Goal: Information Seeking & Learning: Learn about a topic

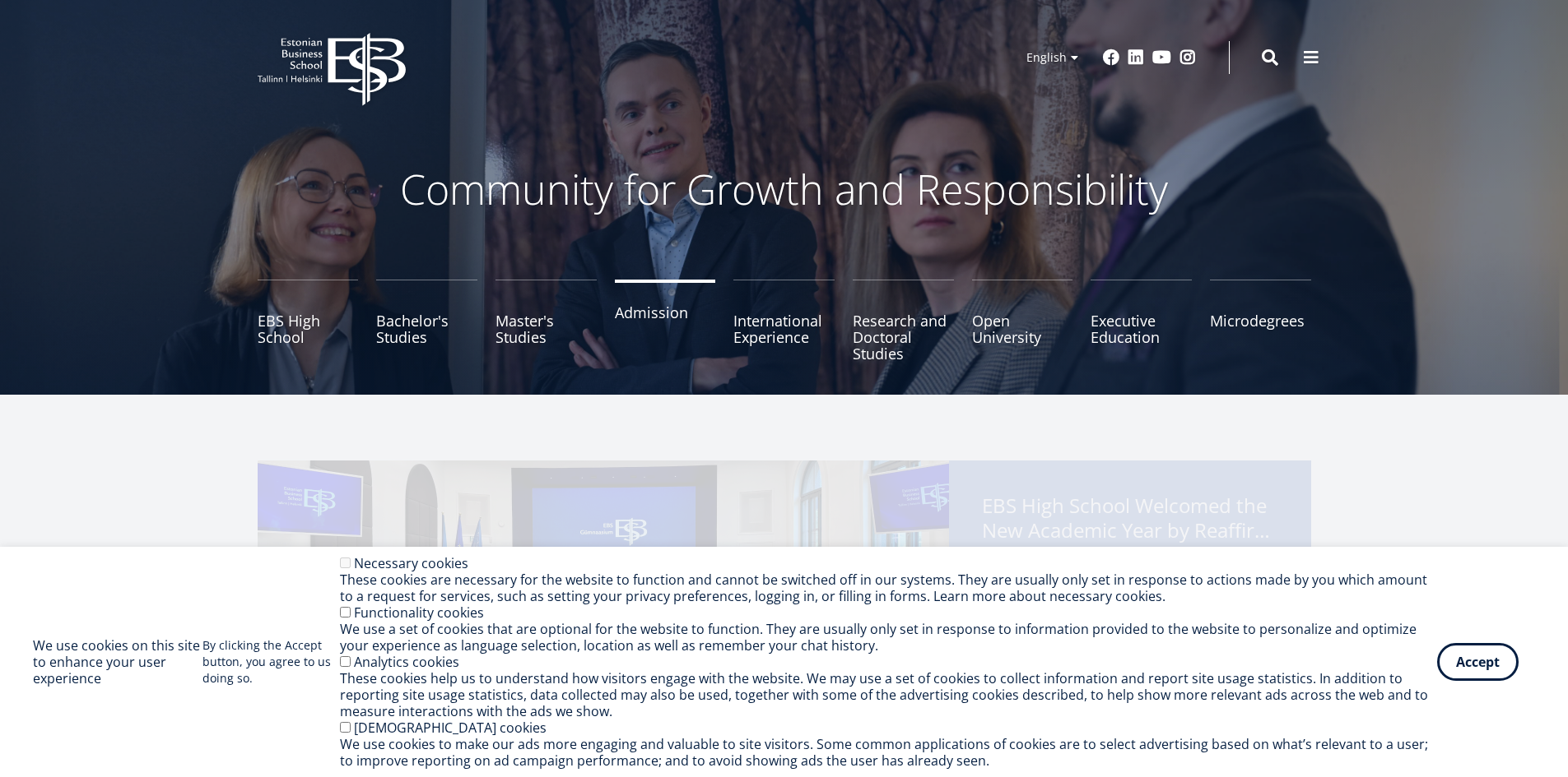
click at [634, 323] on link "Admission" at bounding box center [665, 321] width 101 height 82
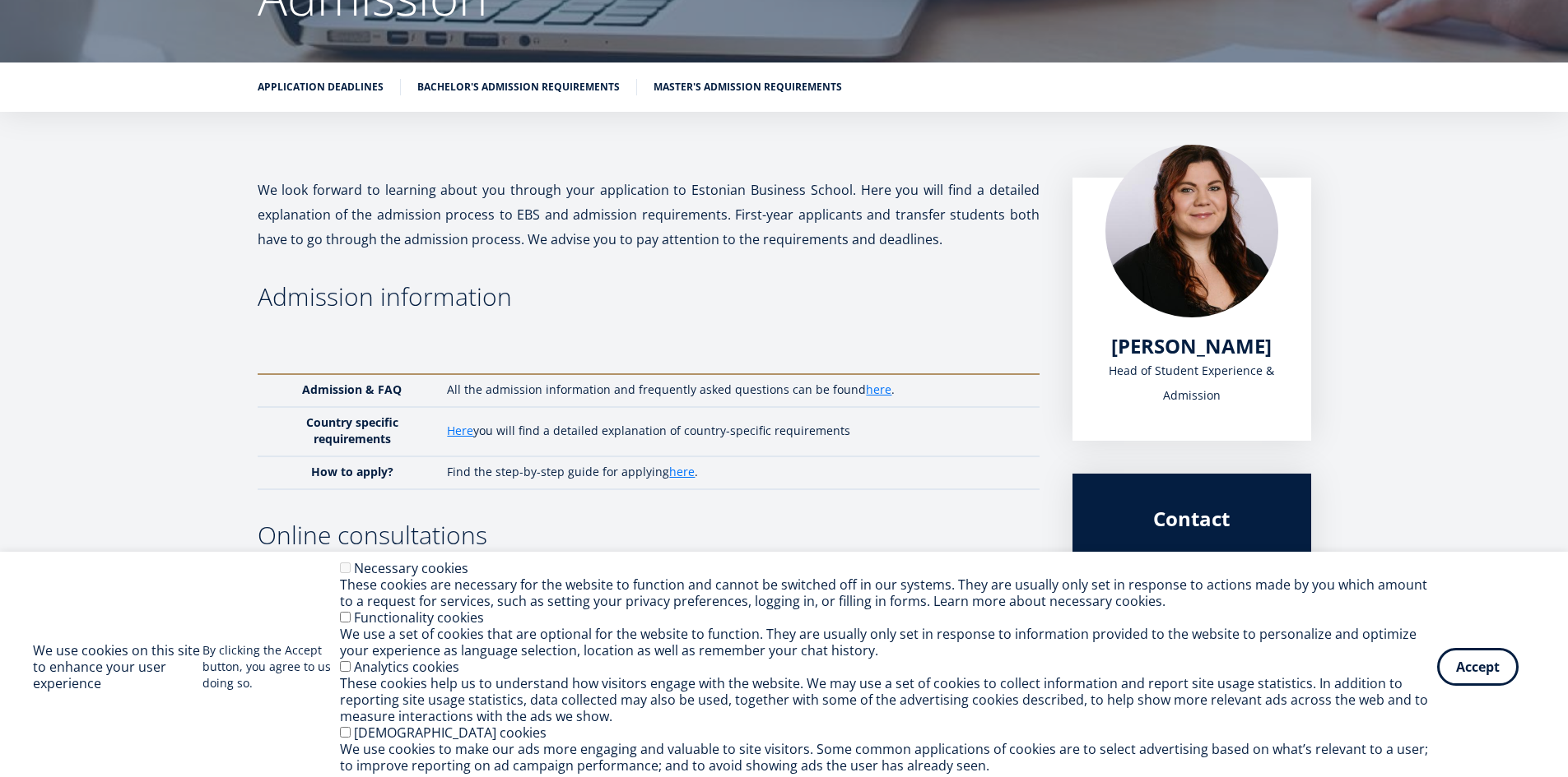
scroll to position [247, 0]
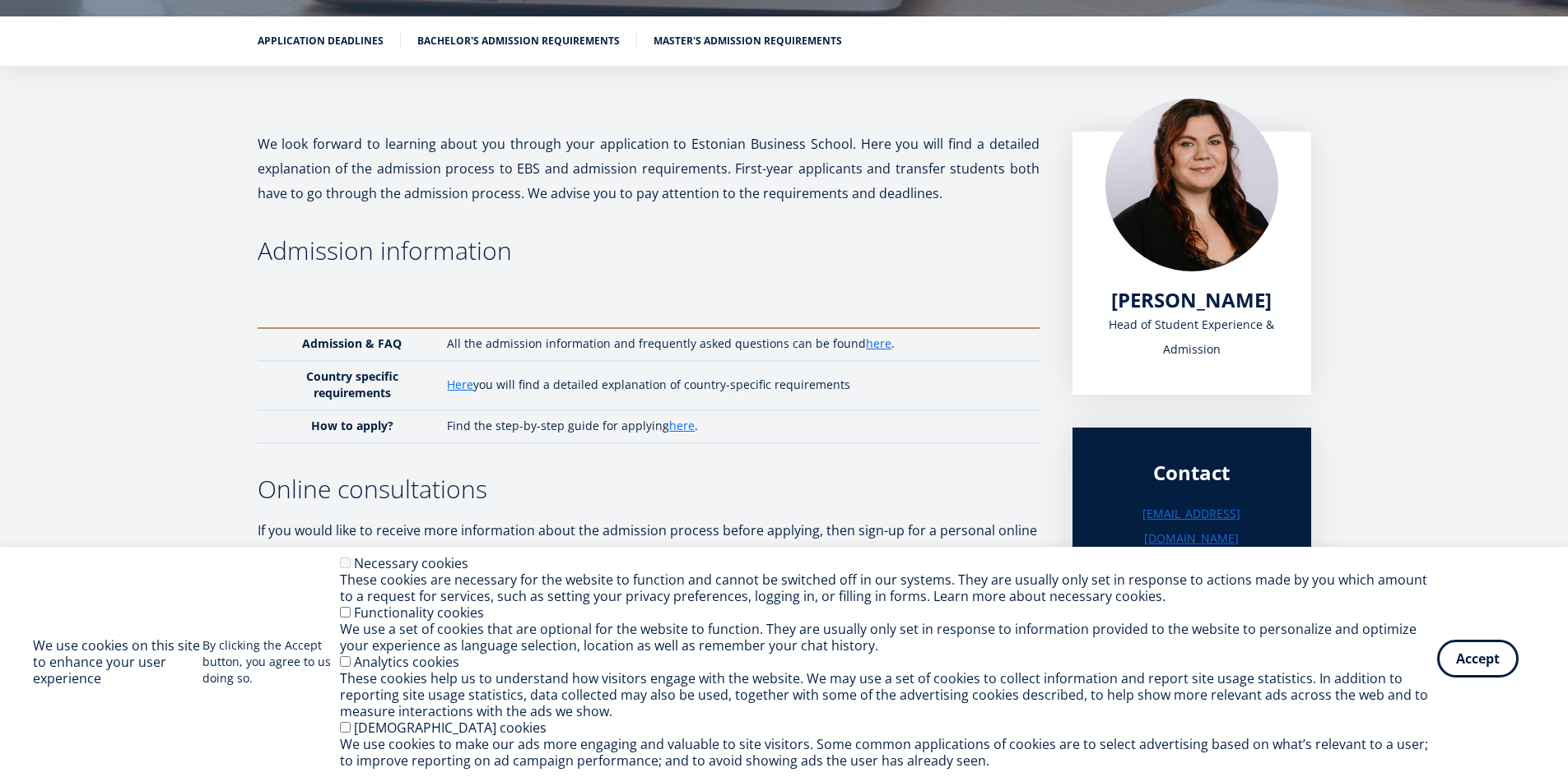
click at [1464, 657] on button "Accept" at bounding box center [1477, 659] width 81 height 38
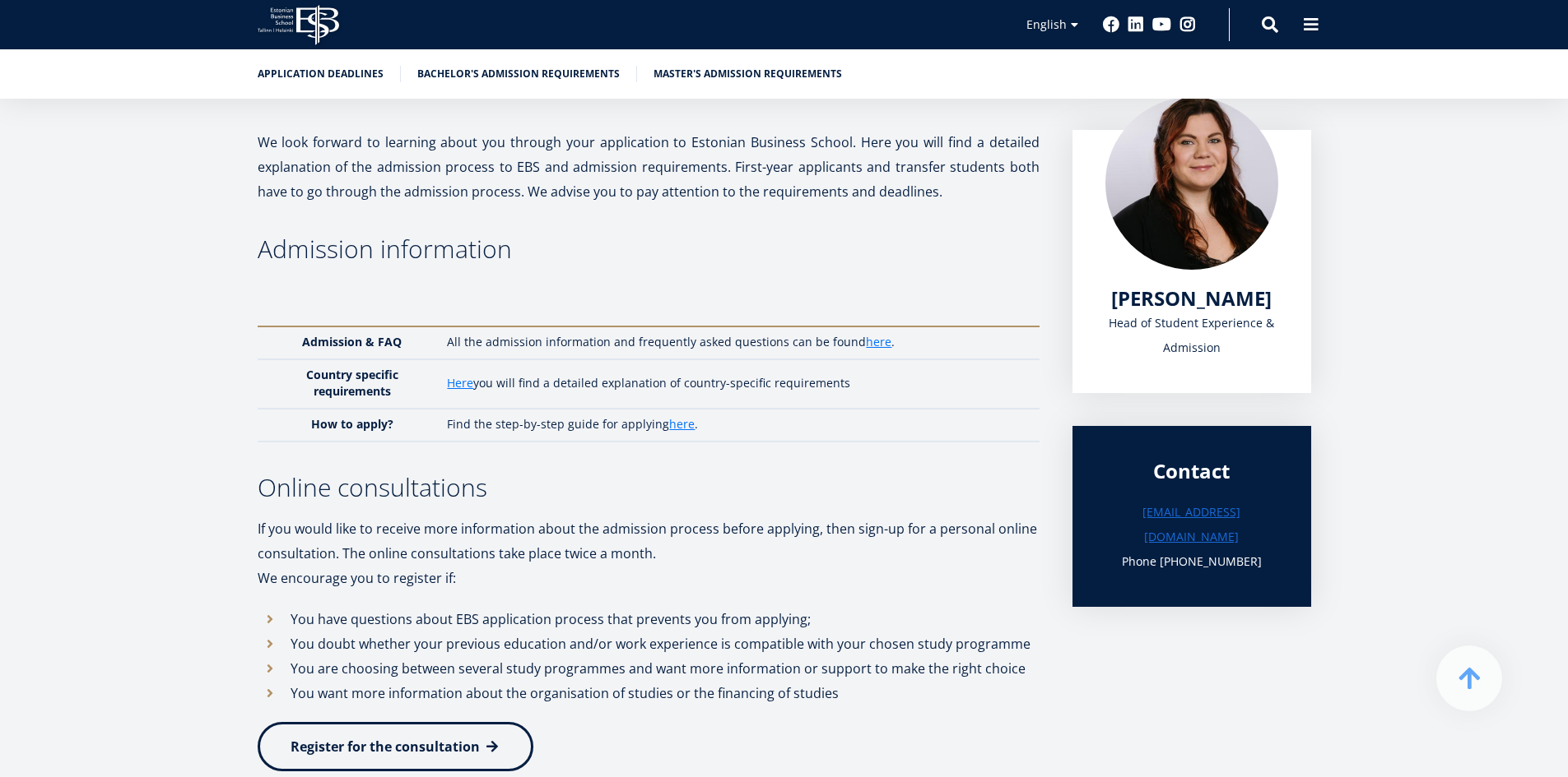
scroll to position [266, 0]
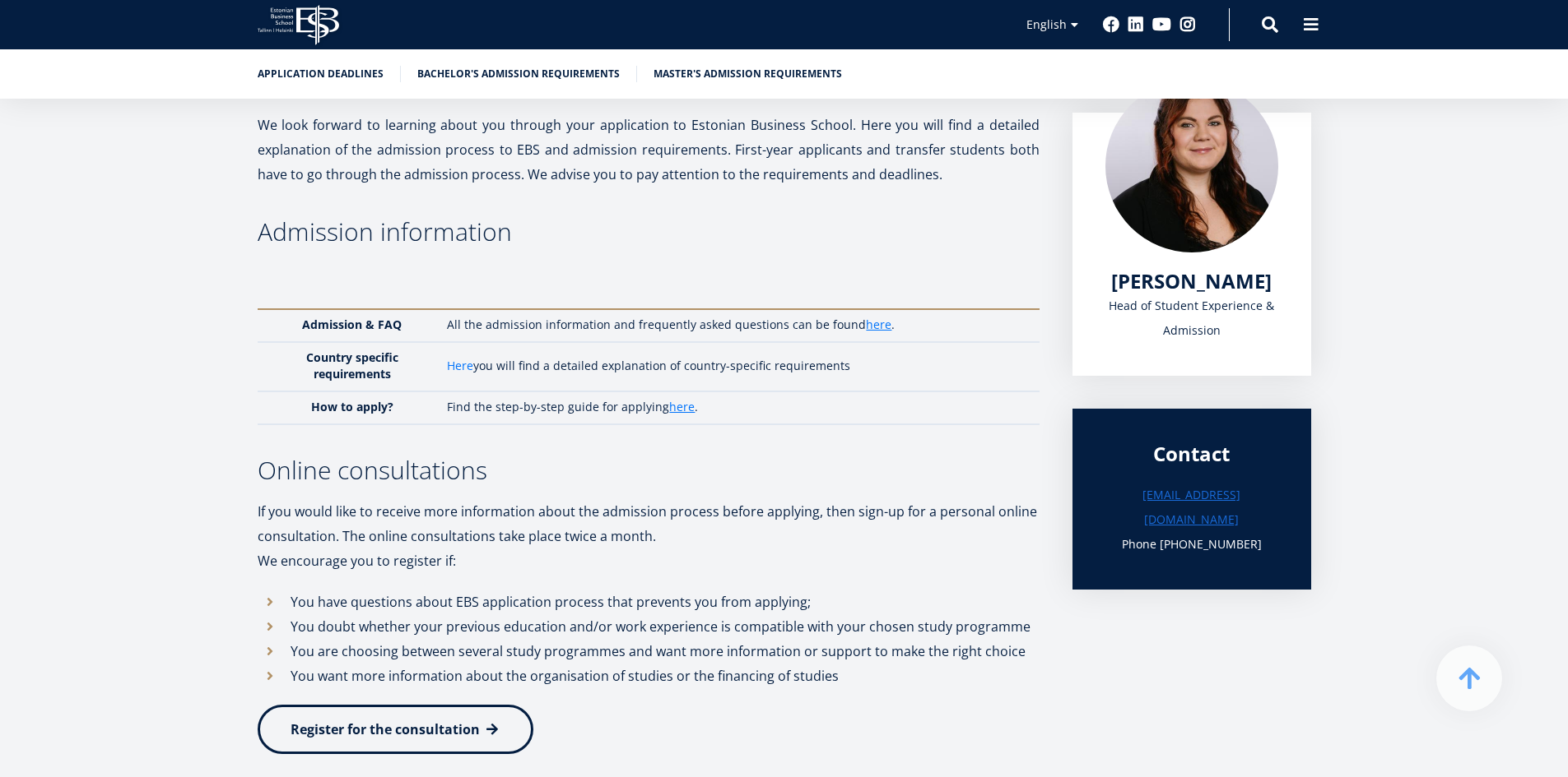
click at [469, 363] on link "Here" at bounding box center [459, 366] width 26 height 17
click at [878, 324] on link "here" at bounding box center [878, 325] width 25 height 17
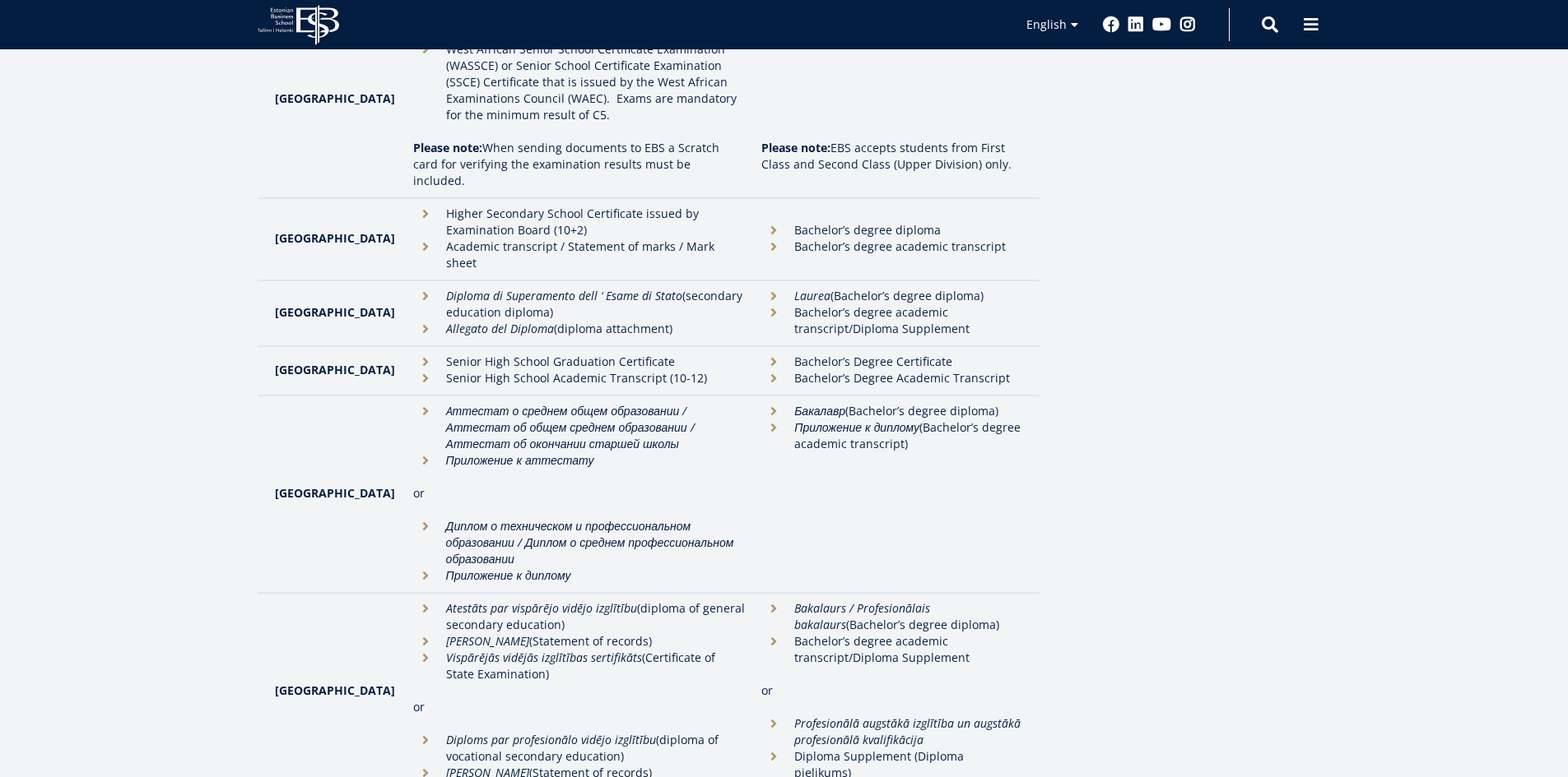
scroll to position [2520, 0]
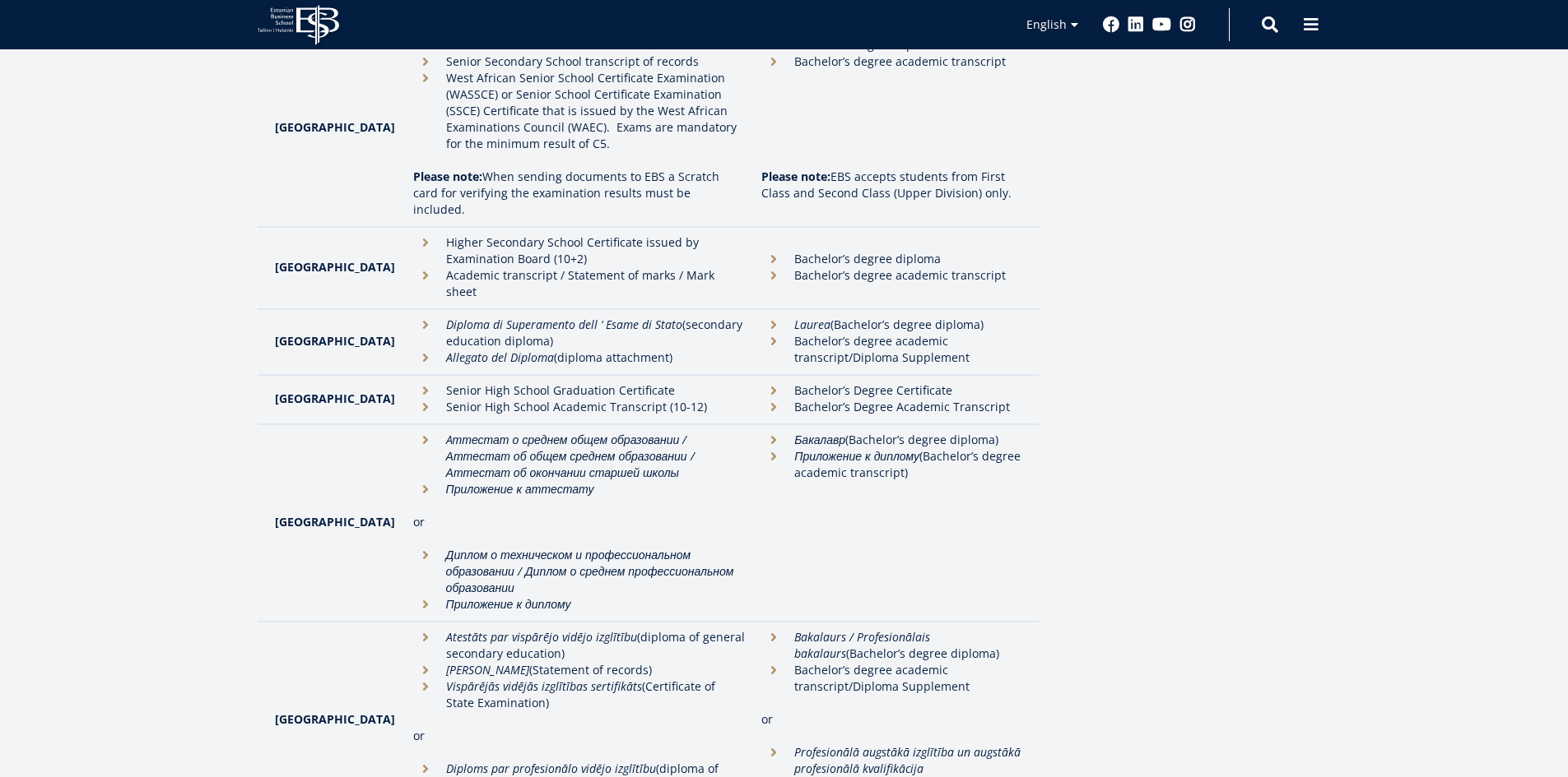
click at [761, 251] on li "Bachelor’s degree diploma" at bounding box center [892, 258] width 260 height 17
click at [761, 267] on li "Bachelor’s degree academic transcript" at bounding box center [892, 275] width 260 height 17
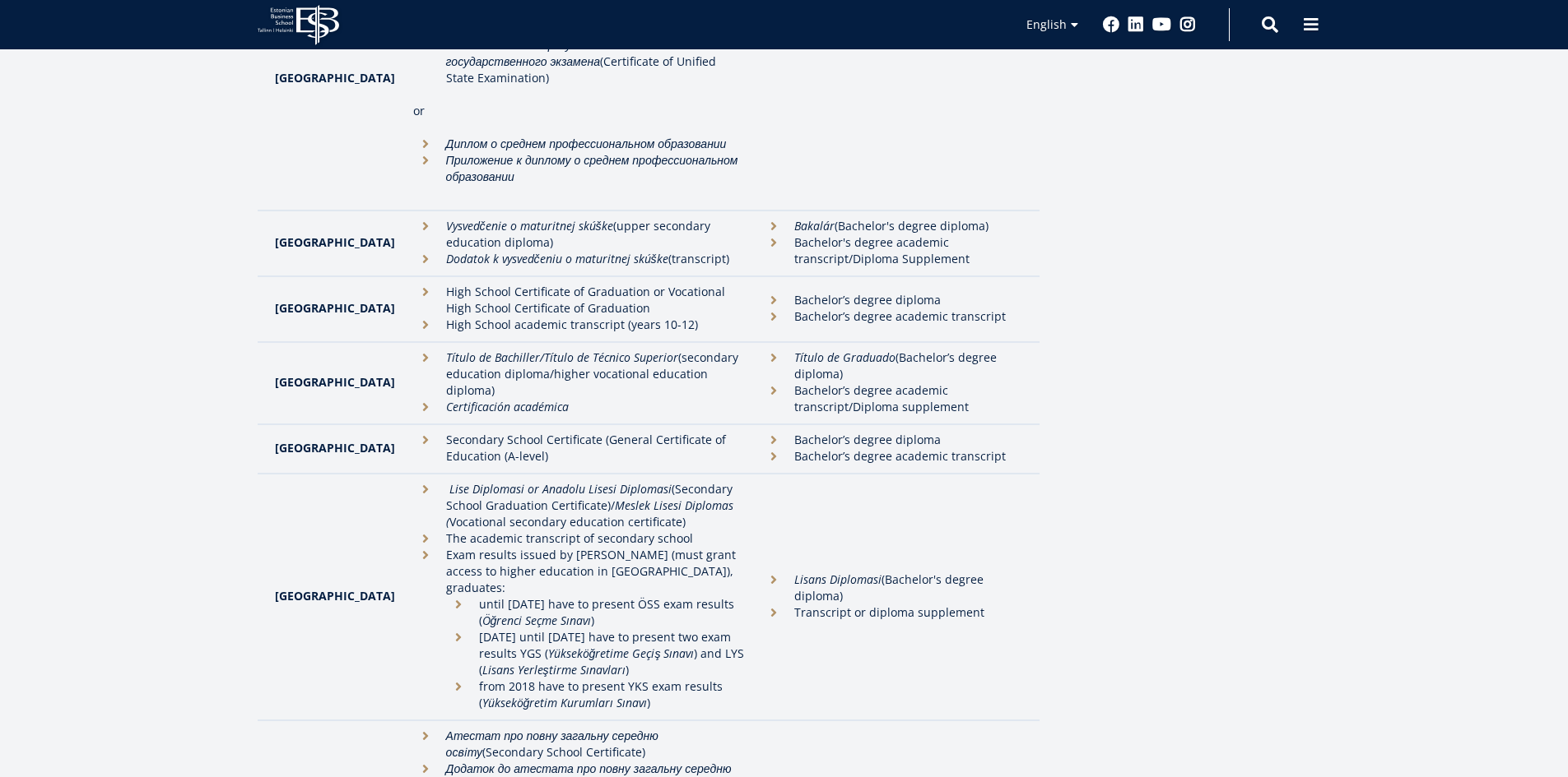
scroll to position [4000, 0]
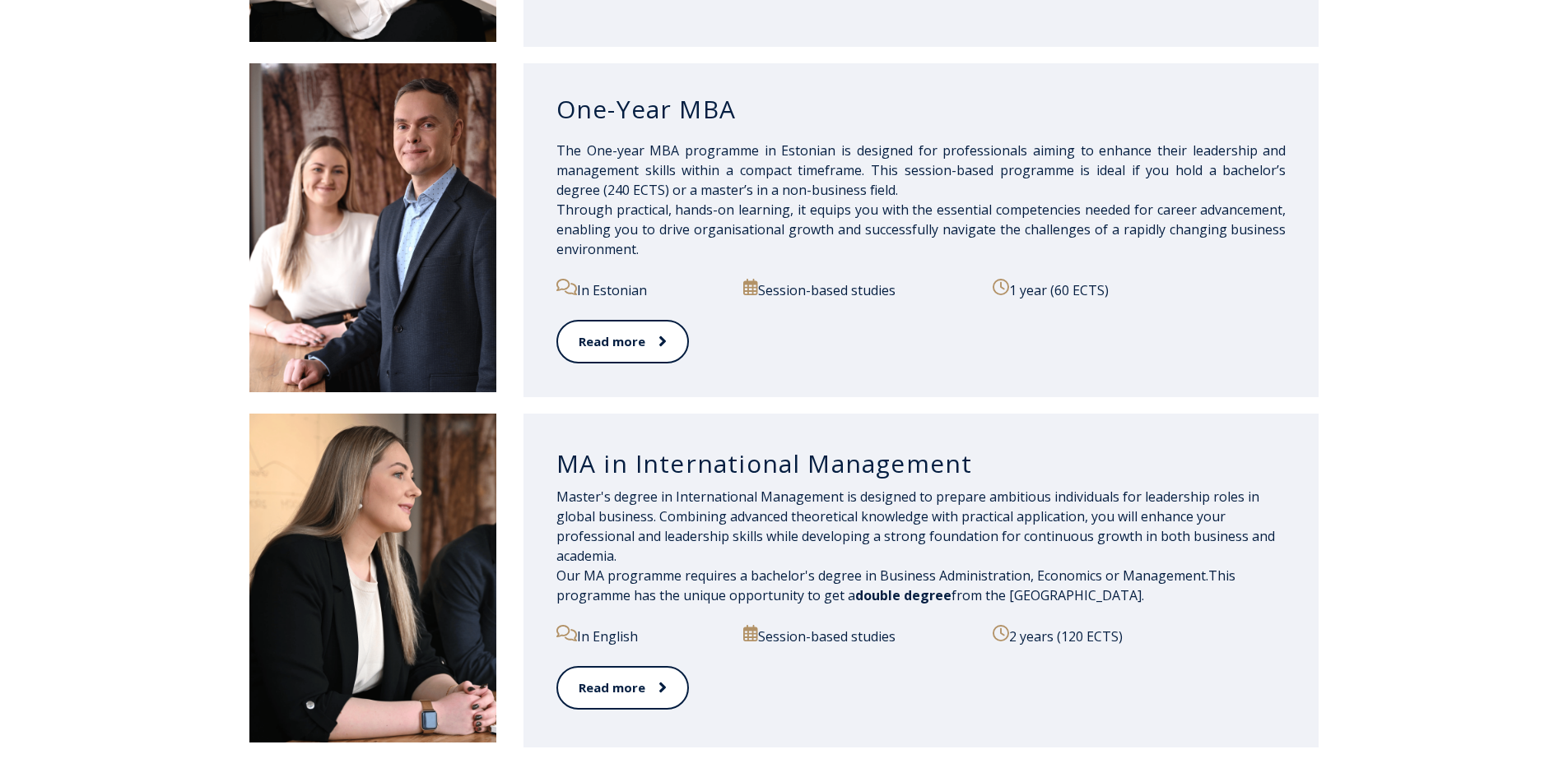
scroll to position [1727, 0]
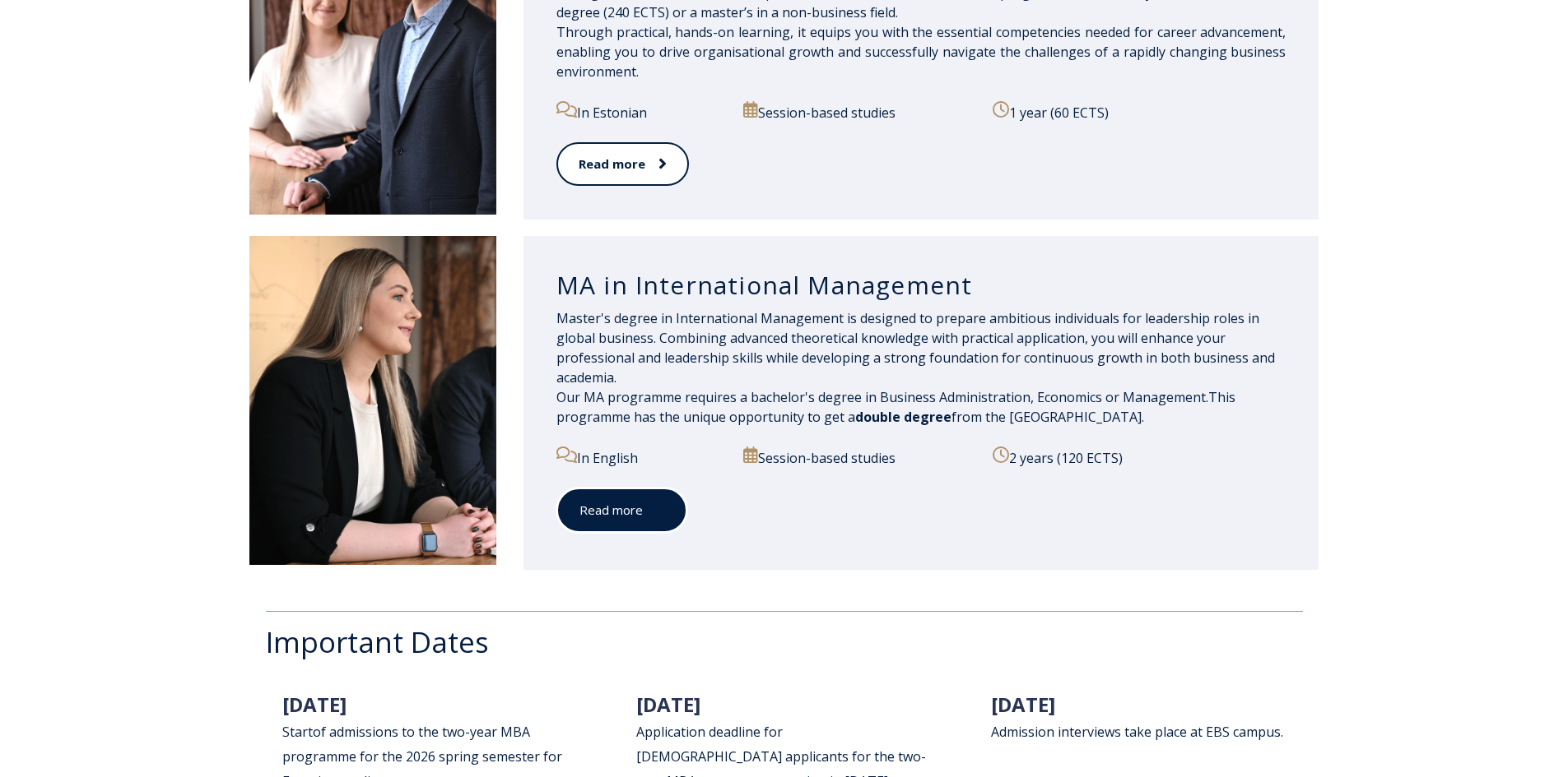
click at [616, 504] on link "Read more" at bounding box center [622, 511] width 131 height 45
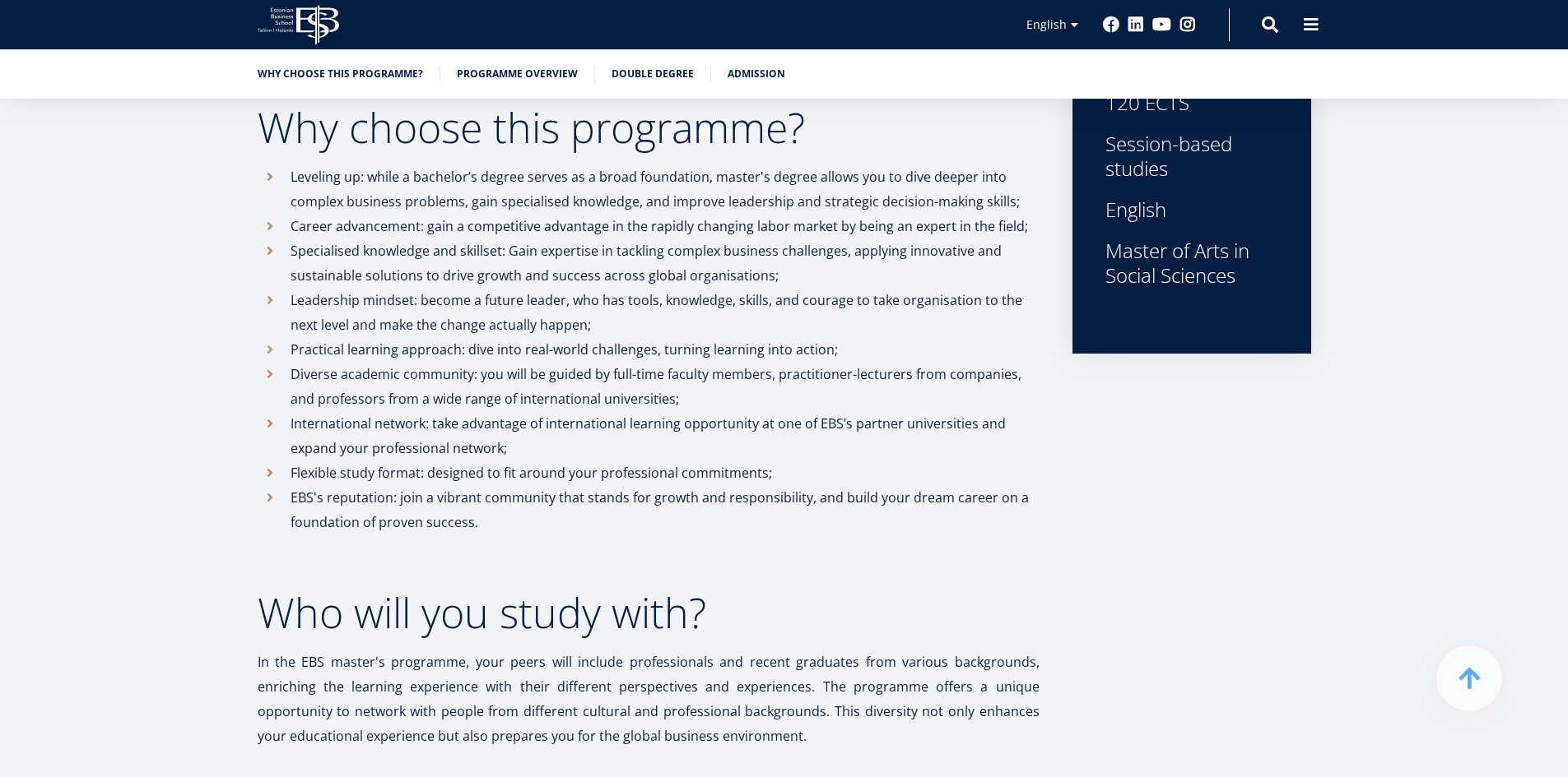
scroll to position [411, 0]
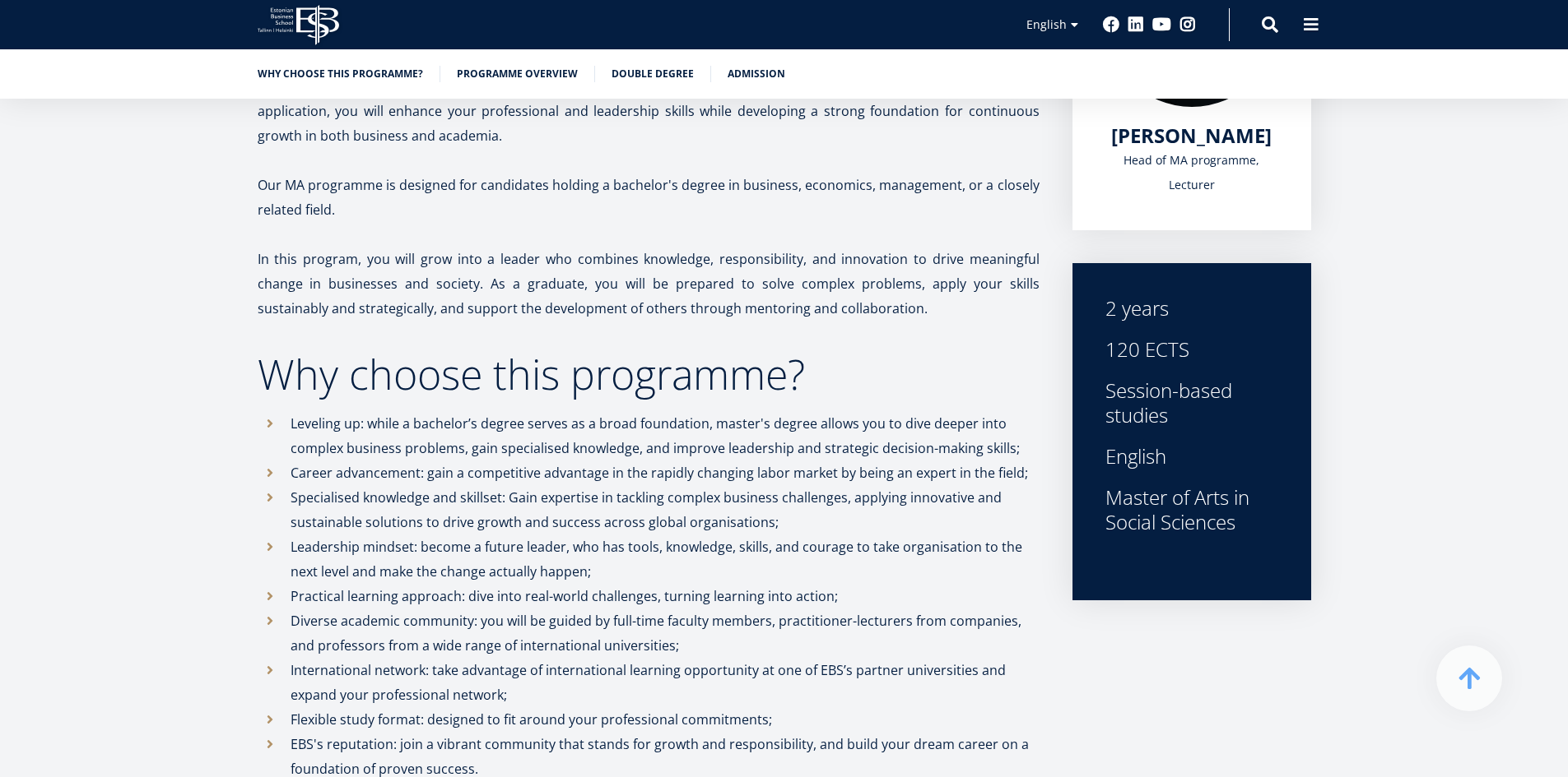
drag, startPoint x: 731, startPoint y: 81, endPoint x: 737, endPoint y: 94, distance: 14.3
click at [732, 81] on li "Admission" at bounding box center [756, 73] width 58 height 17
click at [766, 74] on link "Admission" at bounding box center [756, 72] width 58 height 17
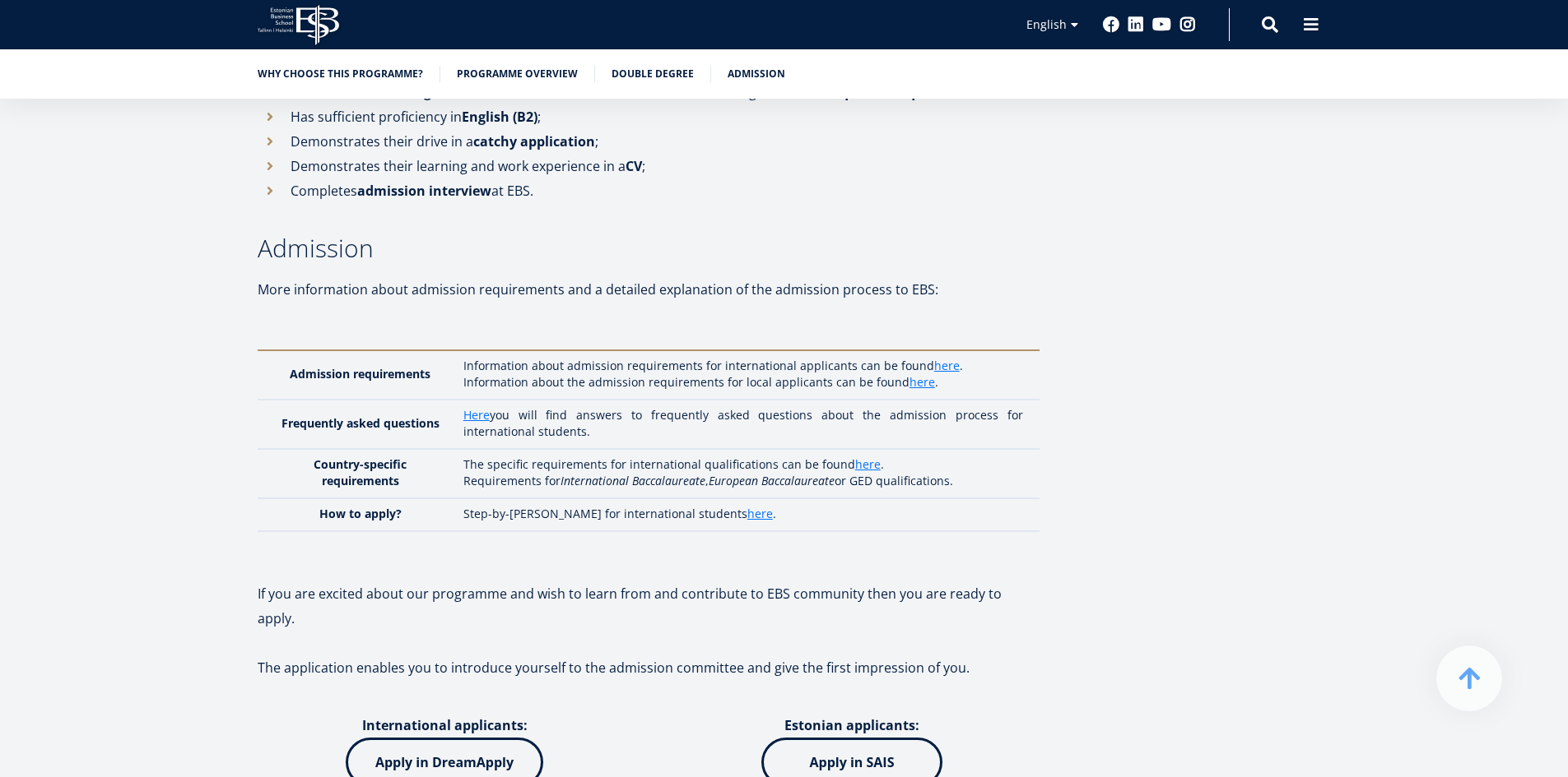
scroll to position [4898, 0]
click at [942, 356] on link "here" at bounding box center [946, 364] width 25 height 17
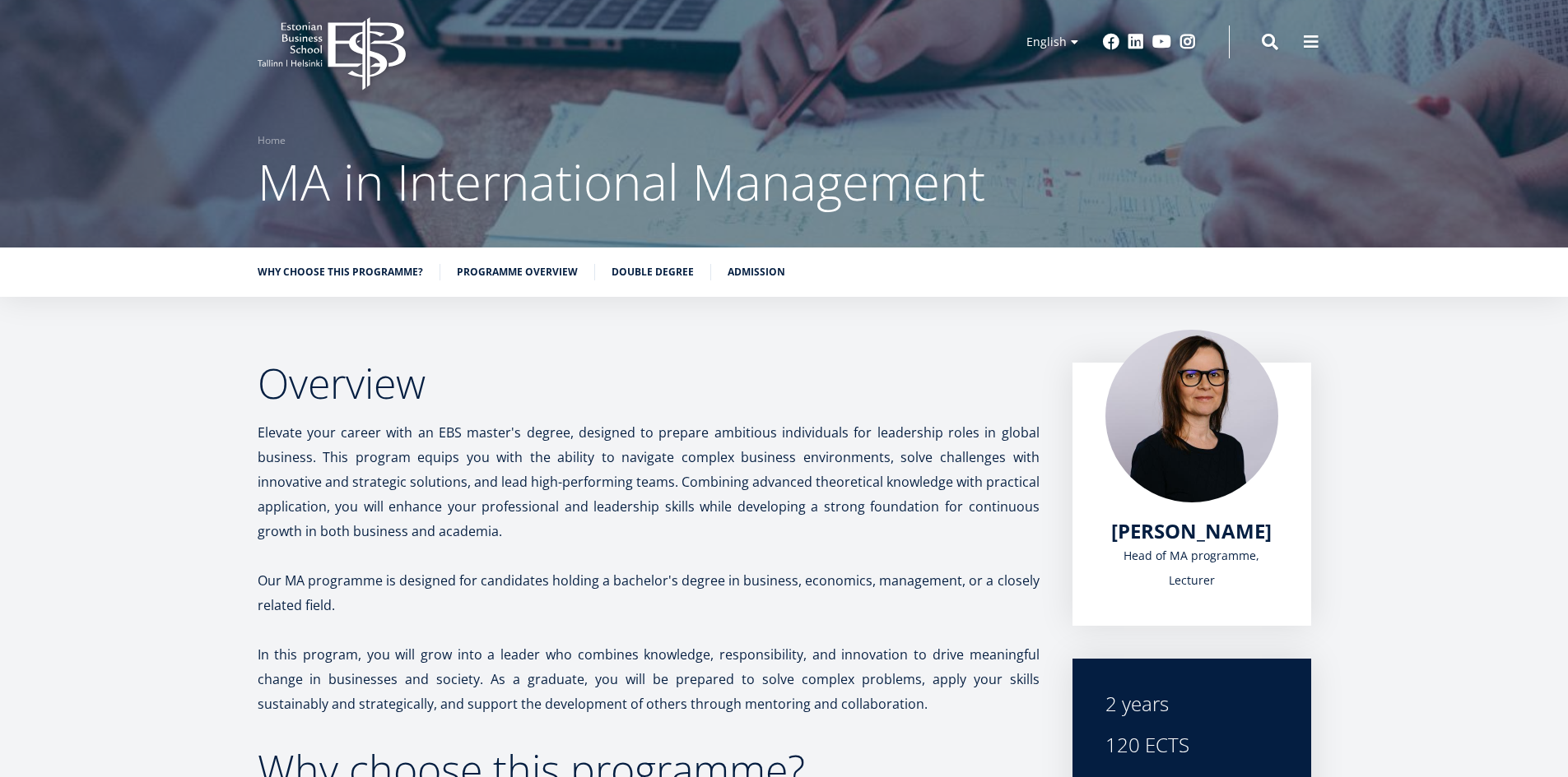
scroll to position [0, 0]
